Goal: Task Accomplishment & Management: Manage account settings

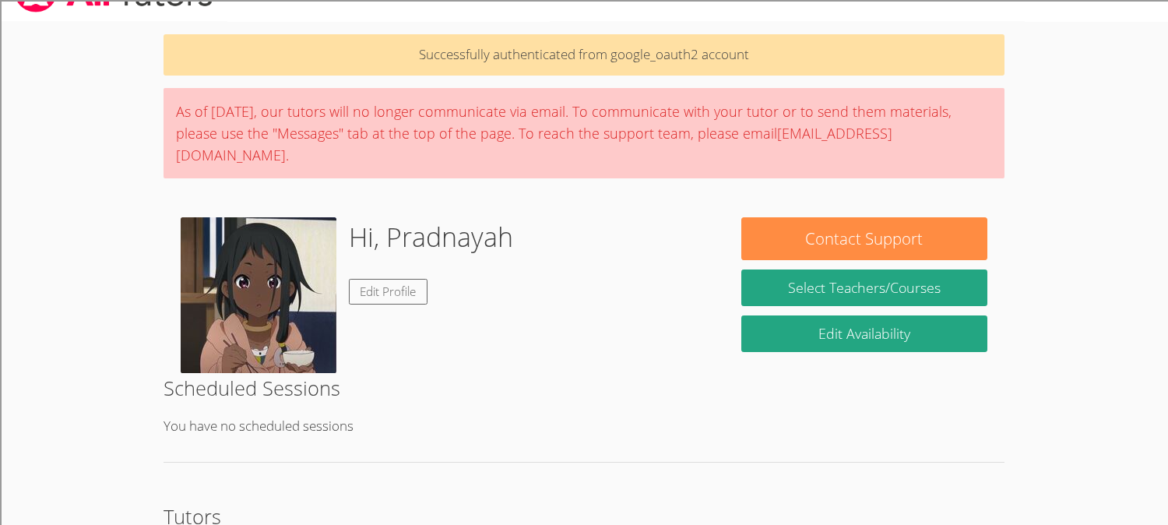
scroll to position [28, 0]
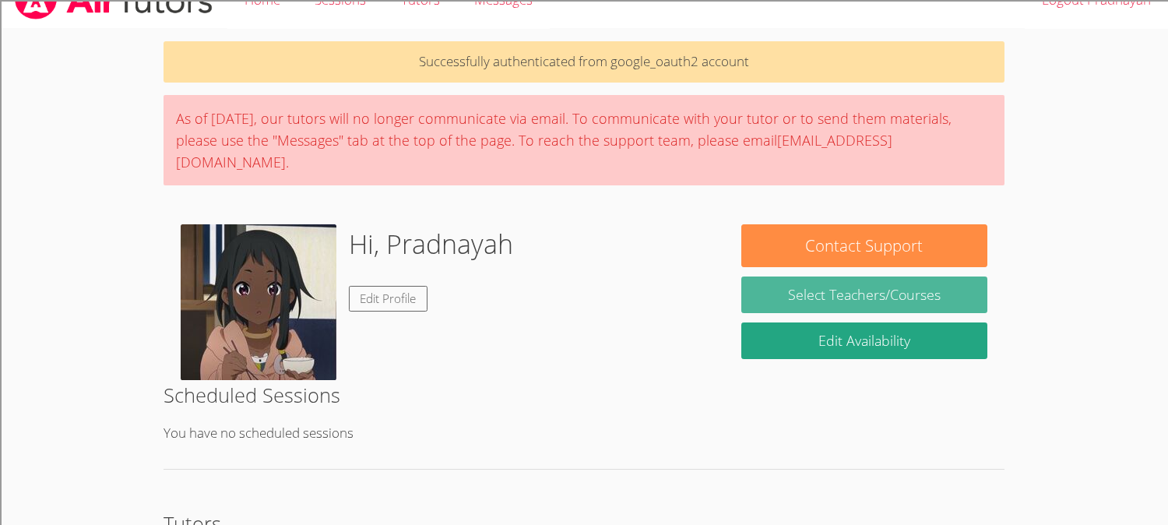
click at [794, 278] on link "Select Teachers/Courses" at bounding box center [864, 294] width 247 height 37
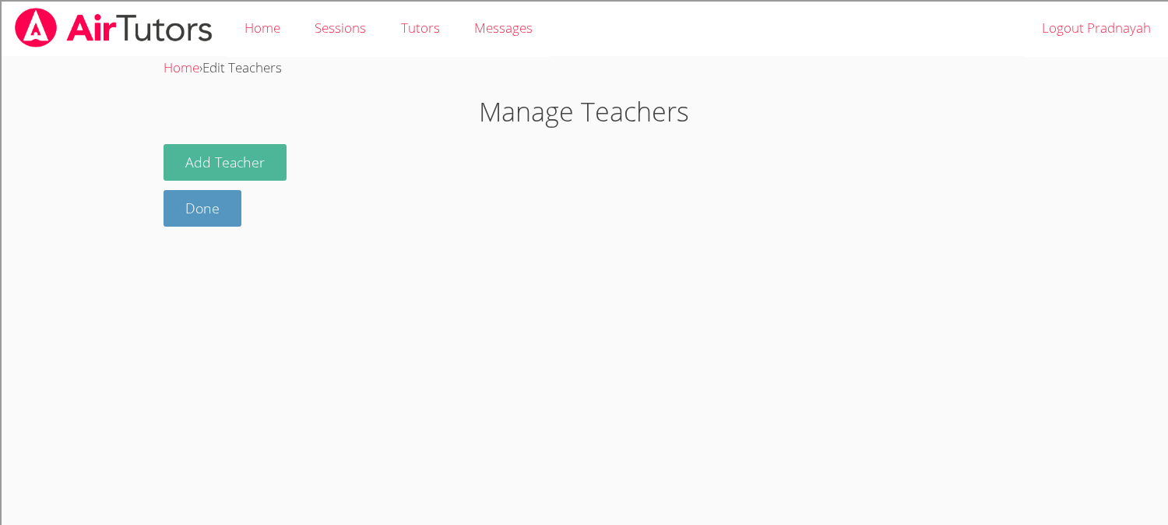
click at [269, 155] on button "Add Teacher" at bounding box center [225, 162] width 123 height 37
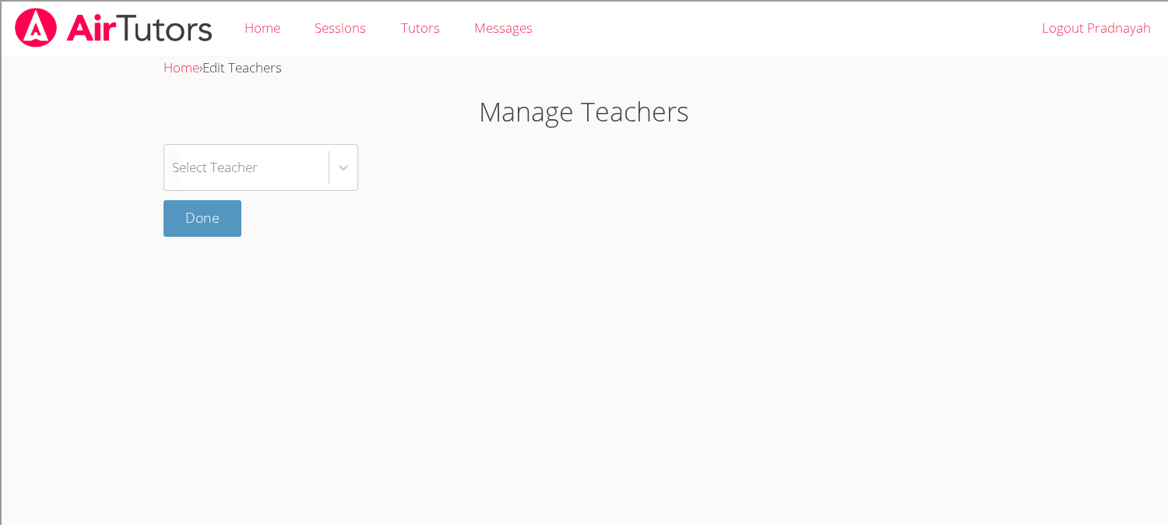
click at [269, 155] on div "Select Teacher" at bounding box center [246, 167] width 164 height 45
click at [372, 174] on div "Select is focused ,type to refine list, press Down to open the menu, Select Tea…" at bounding box center [584, 167] width 841 height 47
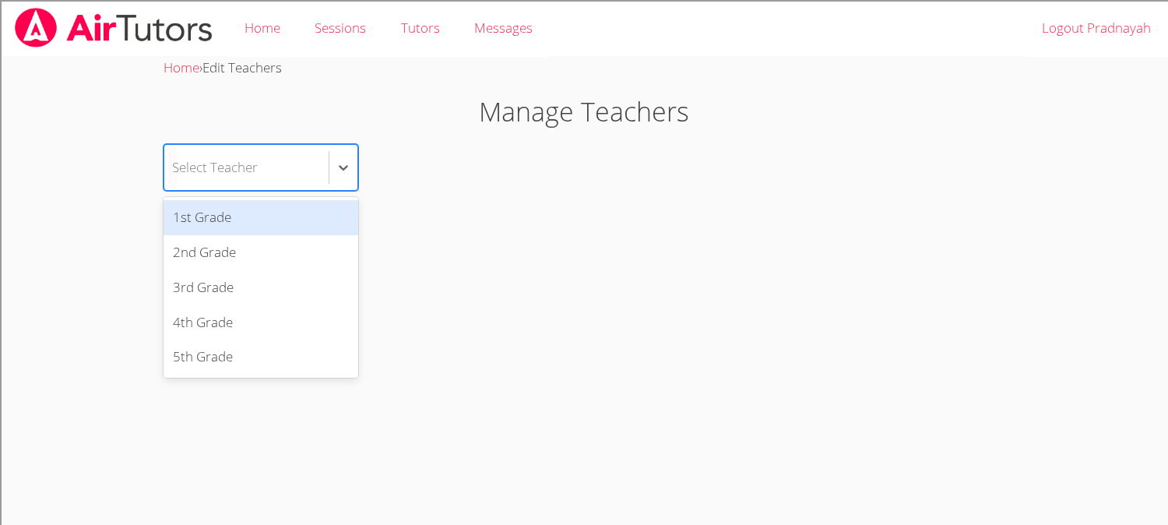
click at [250, 165] on div "Select Teacher" at bounding box center [215, 167] width 86 height 23
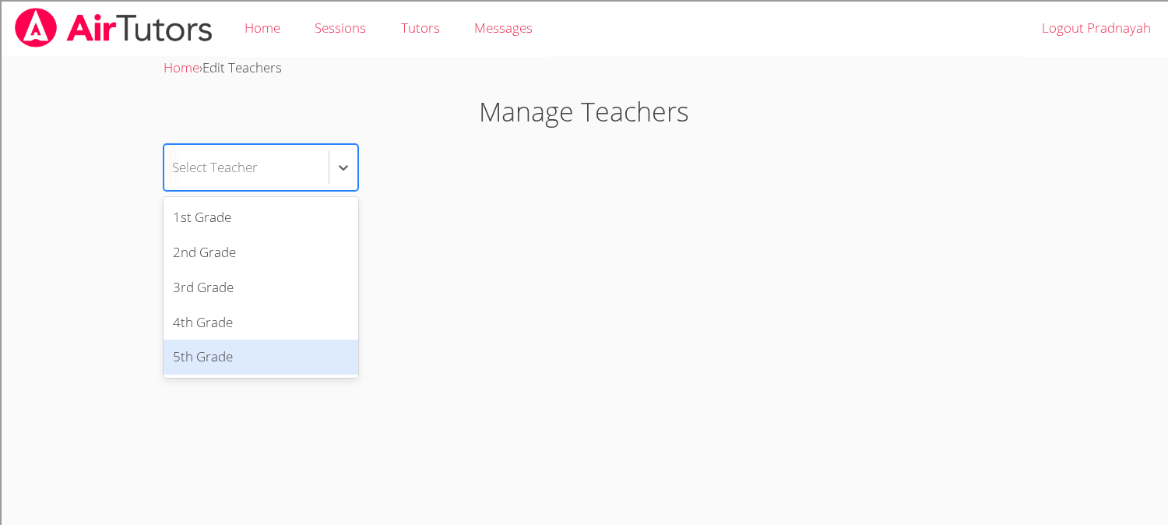
click at [210, 354] on div "5th Grade" at bounding box center [261, 357] width 195 height 35
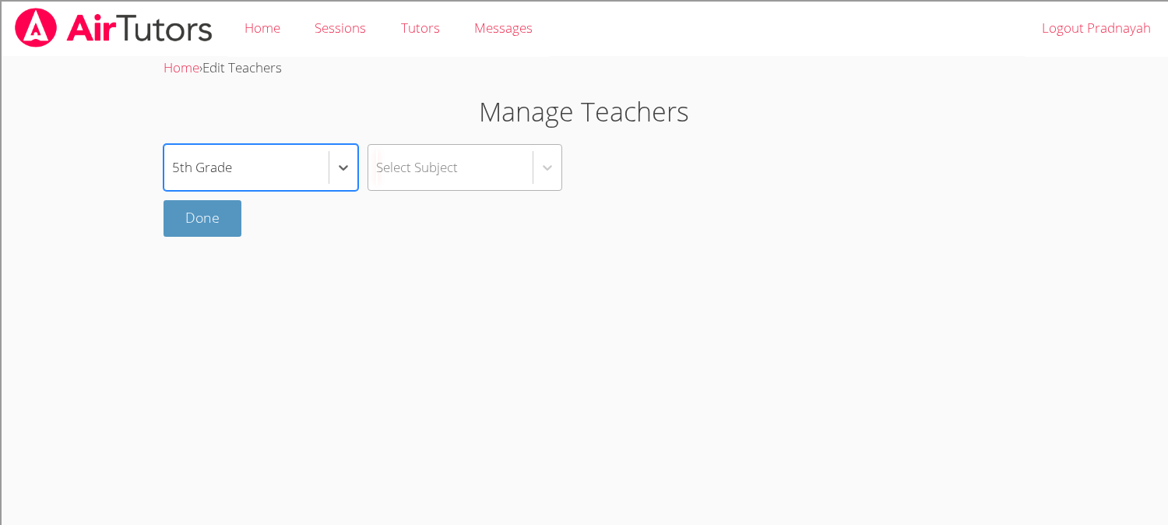
click at [463, 190] on div "Select Subject" at bounding box center [465, 167] width 195 height 47
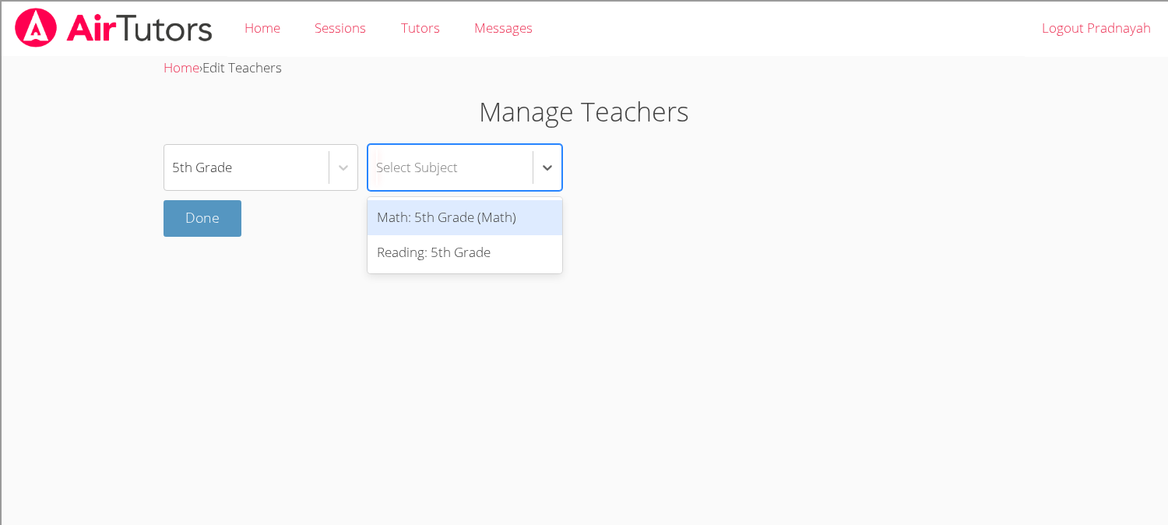
click at [445, 221] on div "Math: 5th Grade (Math)" at bounding box center [465, 217] width 195 height 35
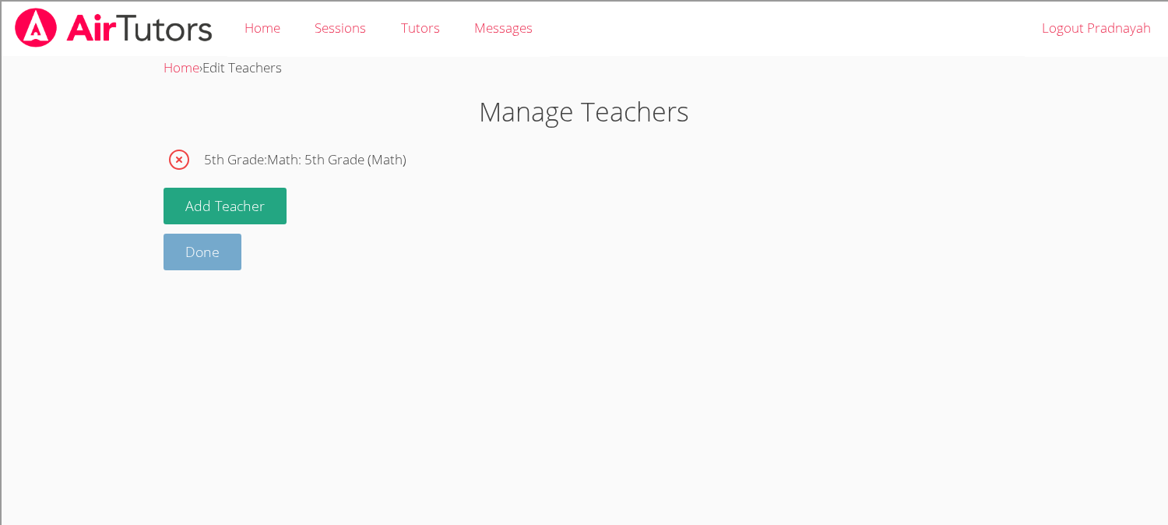
click at [207, 262] on link "Done" at bounding box center [203, 252] width 78 height 37
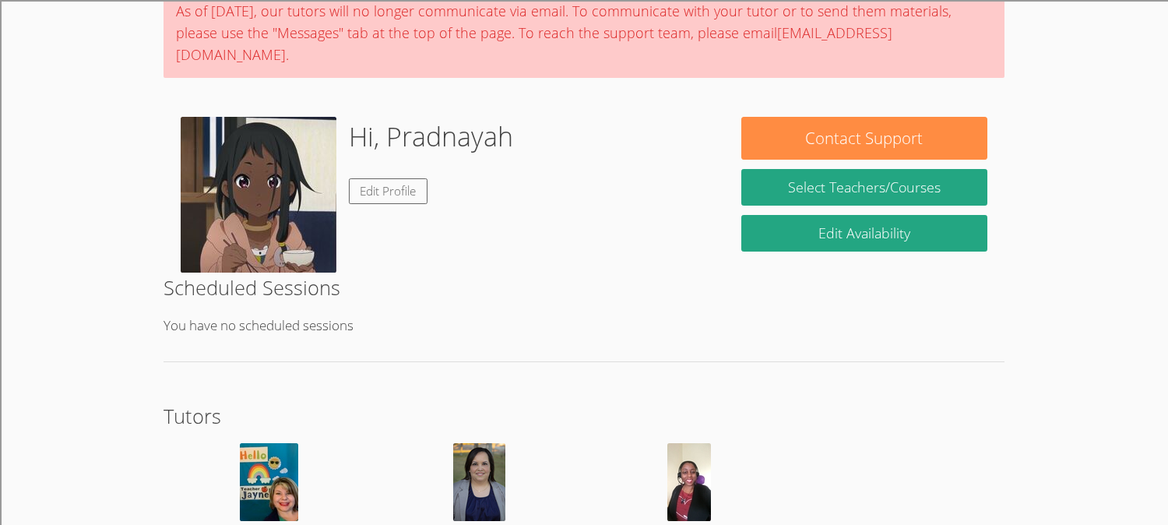
scroll to position [80, 0]
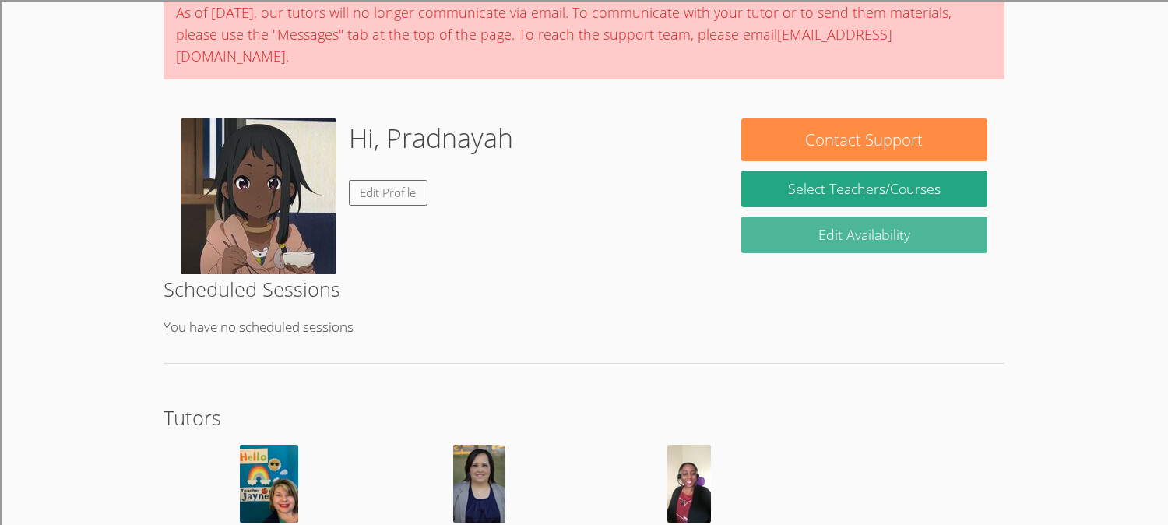
click at [801, 221] on link "Edit Availability" at bounding box center [864, 235] width 247 height 37
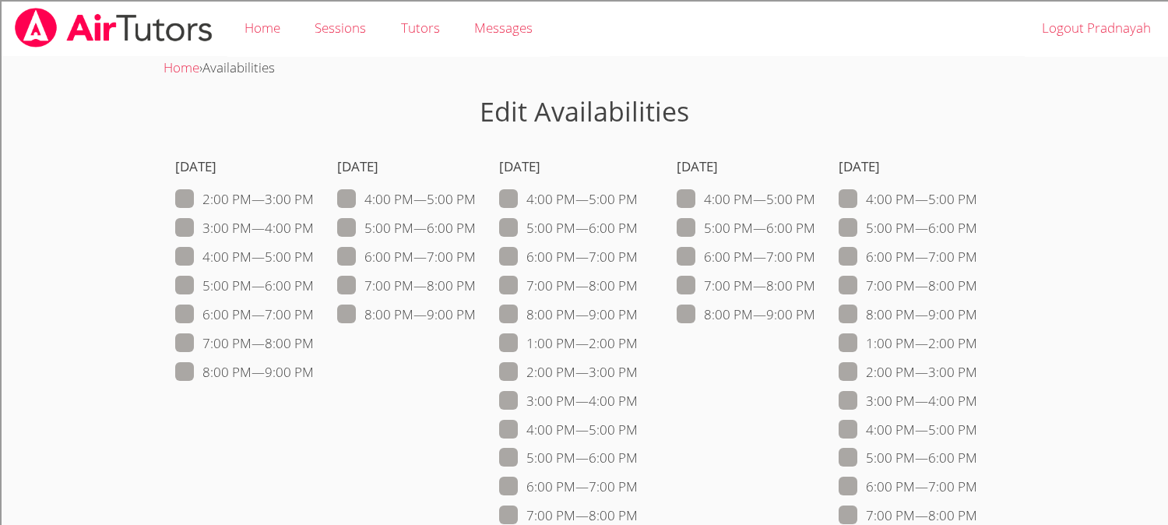
click at [476, 283] on span at bounding box center [476, 285] width 0 height 18
click at [476, 283] on input "7:00 PM — 8:00 PM" at bounding box center [482, 282] width 13 height 13
checkbox input "true"
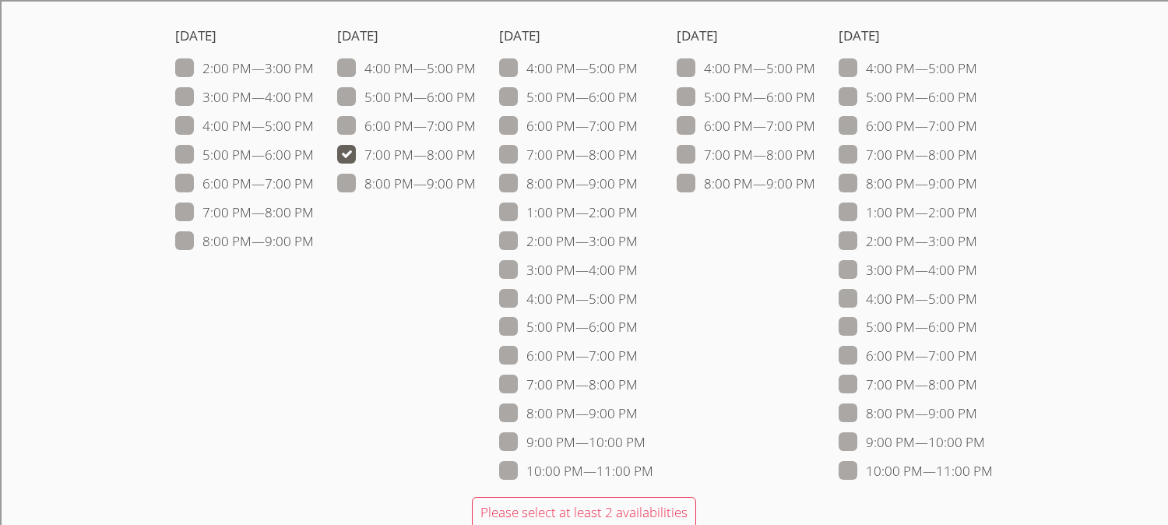
scroll to position [132, 0]
click at [638, 377] on span at bounding box center [638, 384] width 0 height 18
click at [638, 377] on input "7:00 PM — 8:00 PM" at bounding box center [644, 380] width 13 height 13
checkbox input "true"
click at [815, 150] on span at bounding box center [815, 154] width 0 height 18
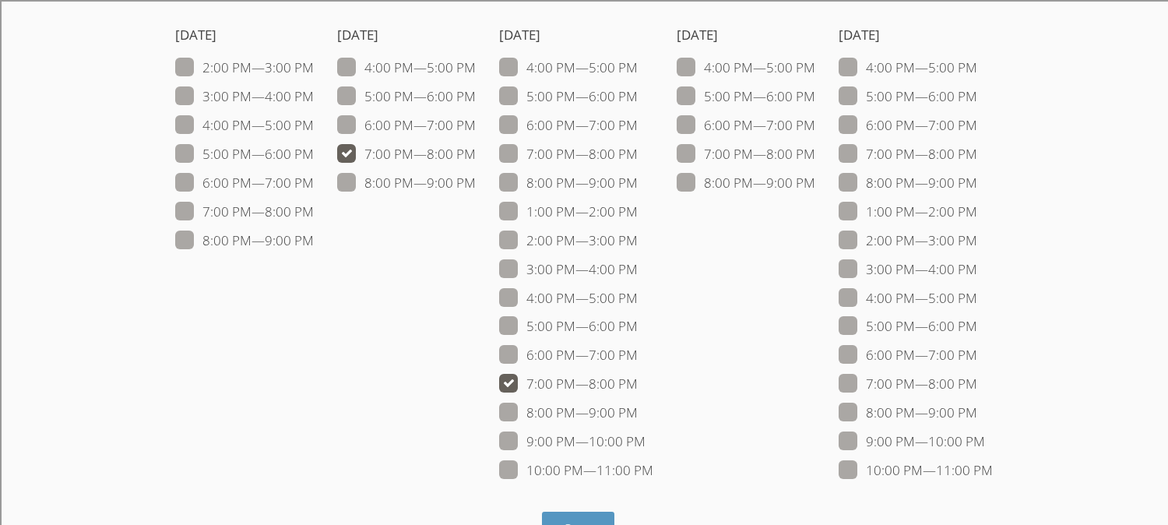
click at [815, 150] on input "7:00 PM — 8:00 PM" at bounding box center [821, 150] width 13 height 13
checkbox input "true"
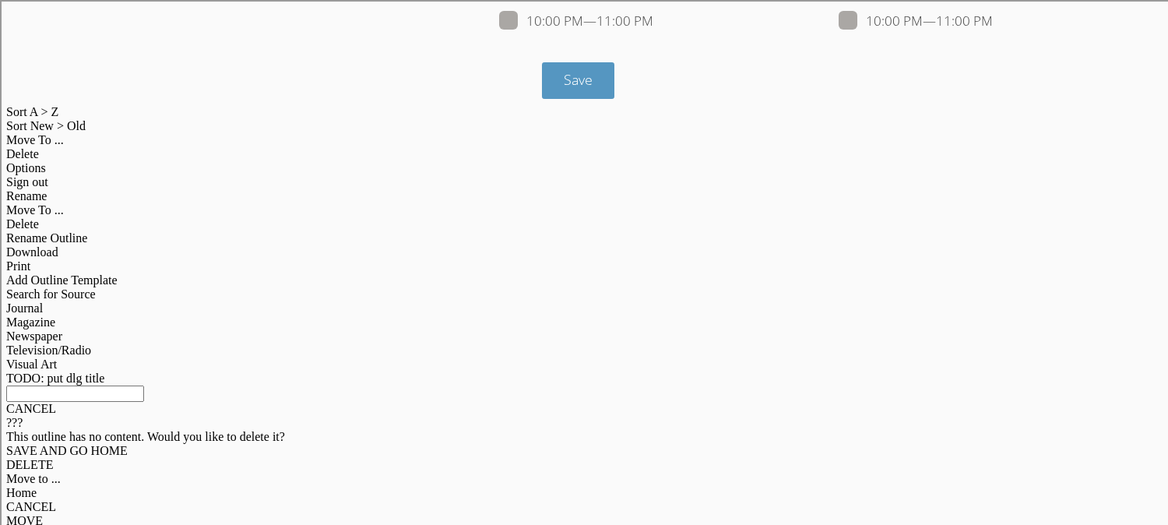
scroll to position [590, 0]
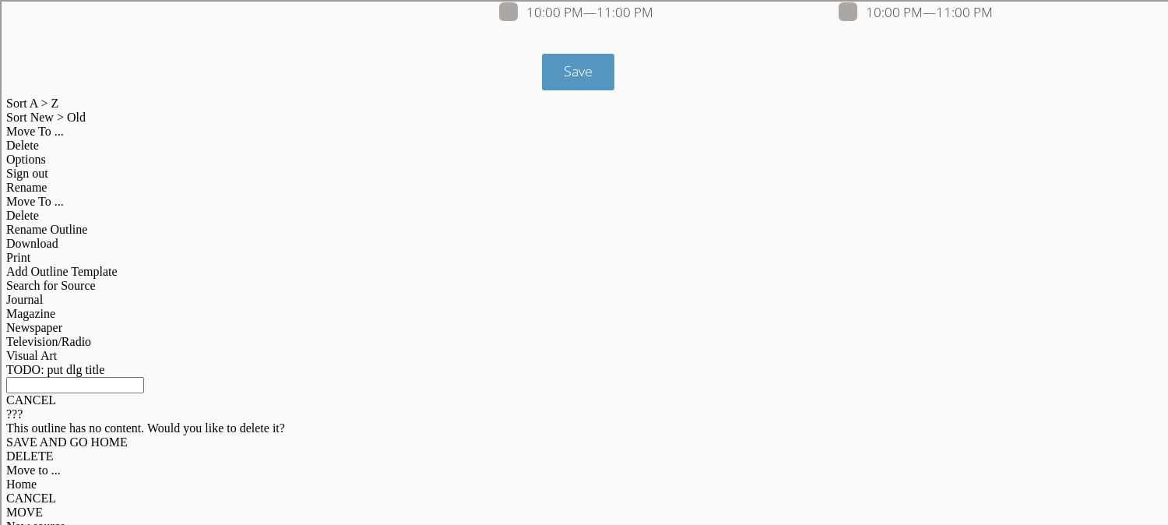
checkbox input "true"
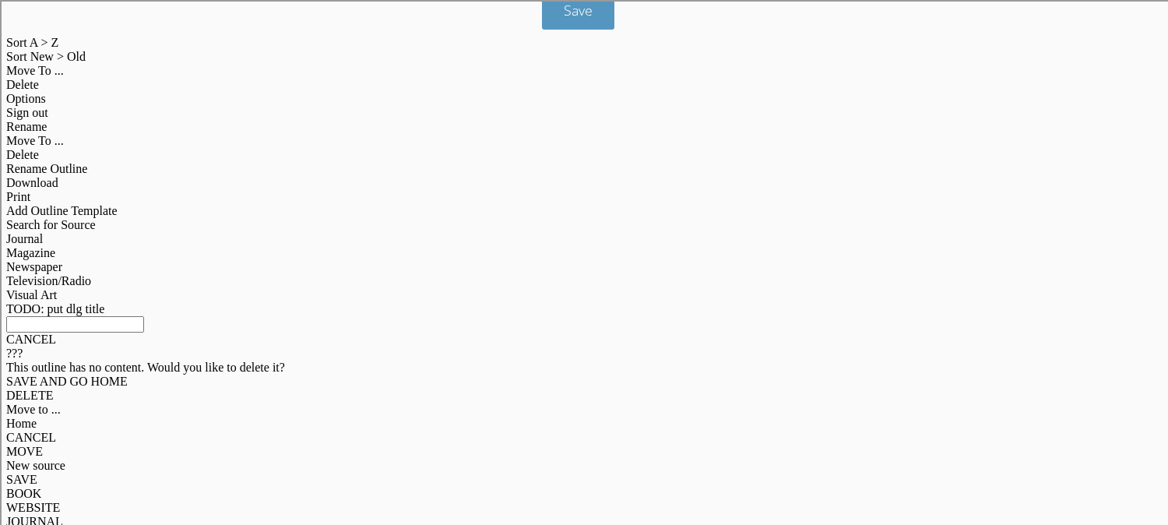
scroll to position [653, 0]
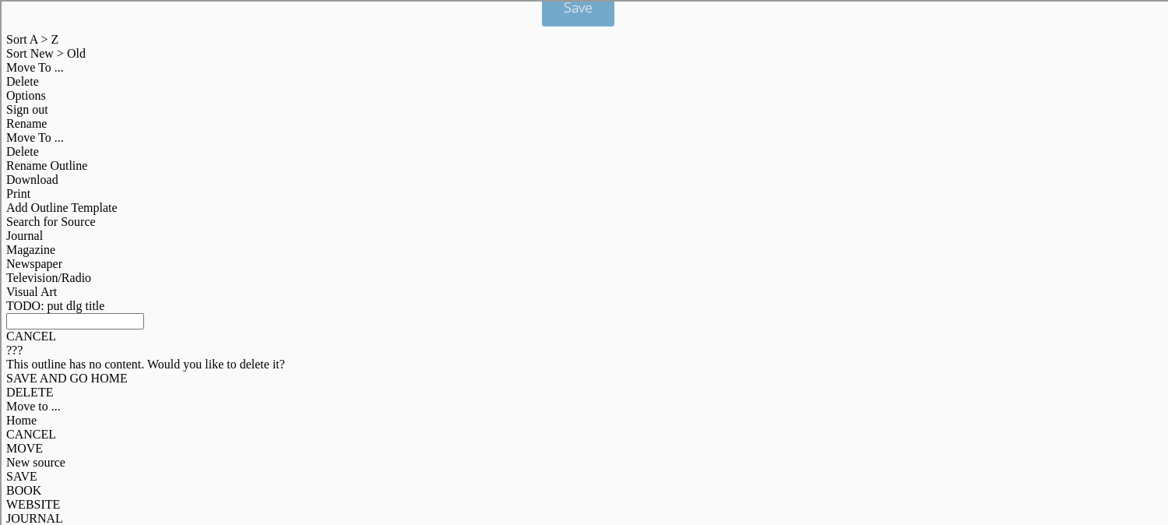
click at [575, 16] on span "Save" at bounding box center [578, 7] width 29 height 19
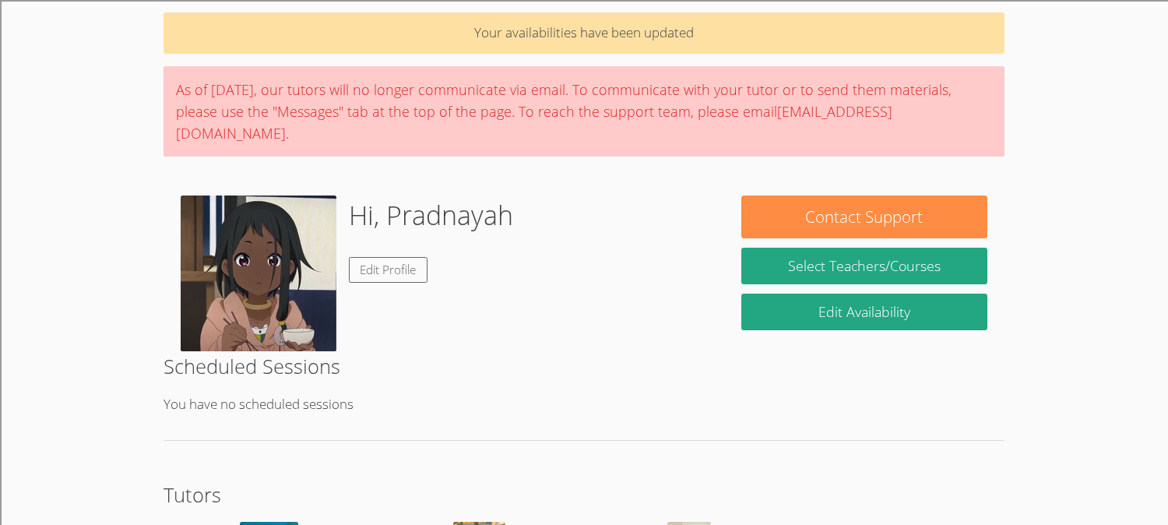
scroll to position [53, 0]
